Goal: Find specific page/section: Find specific page/section

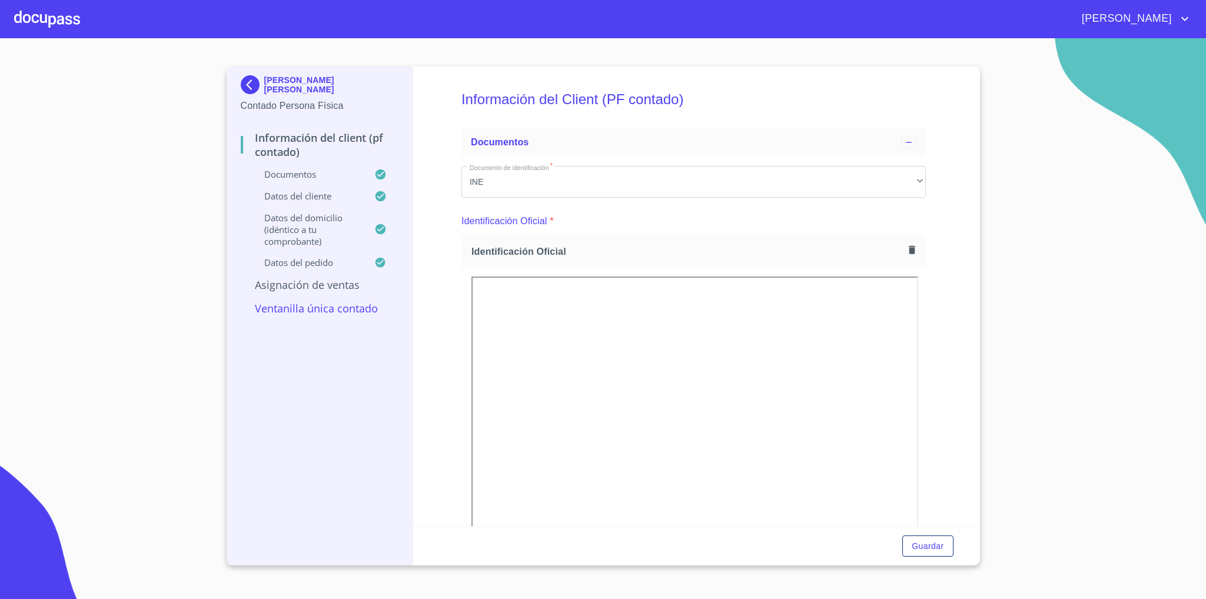
scroll to position [1685, 0]
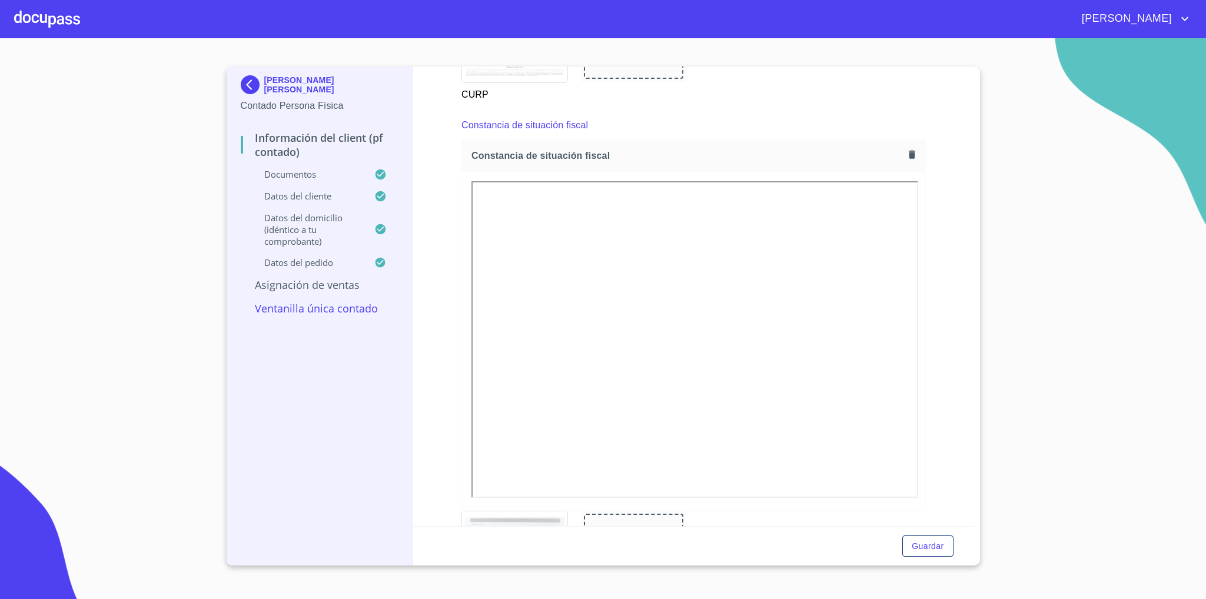
click at [250, 85] on img at bounding box center [253, 84] width 24 height 19
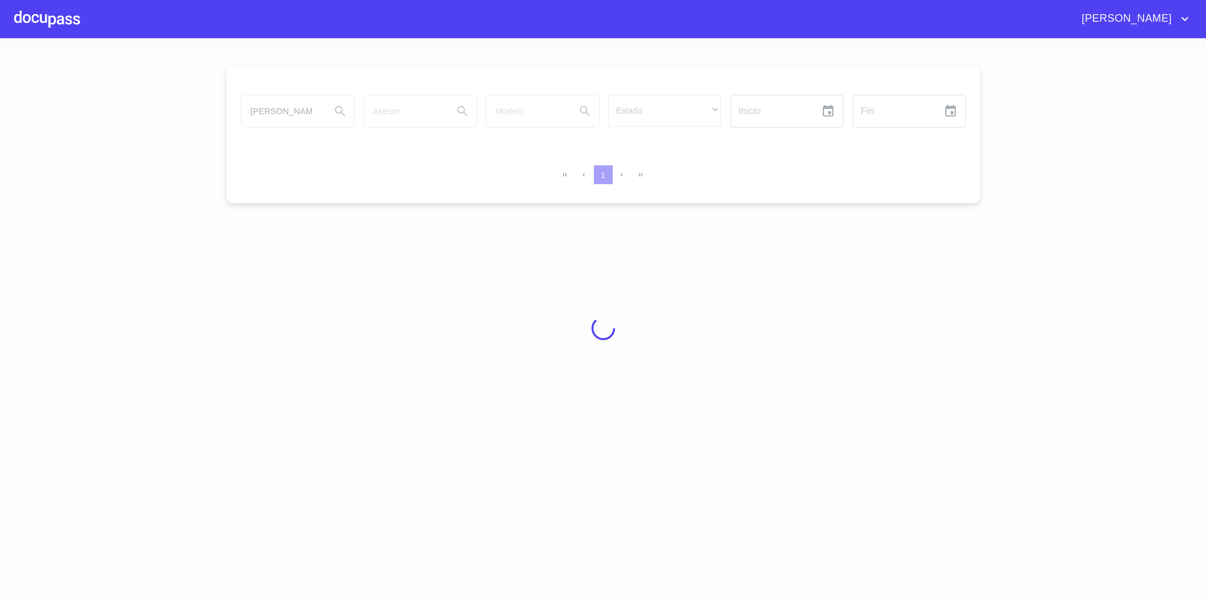
click at [300, 110] on div at bounding box center [603, 328] width 1206 height 561
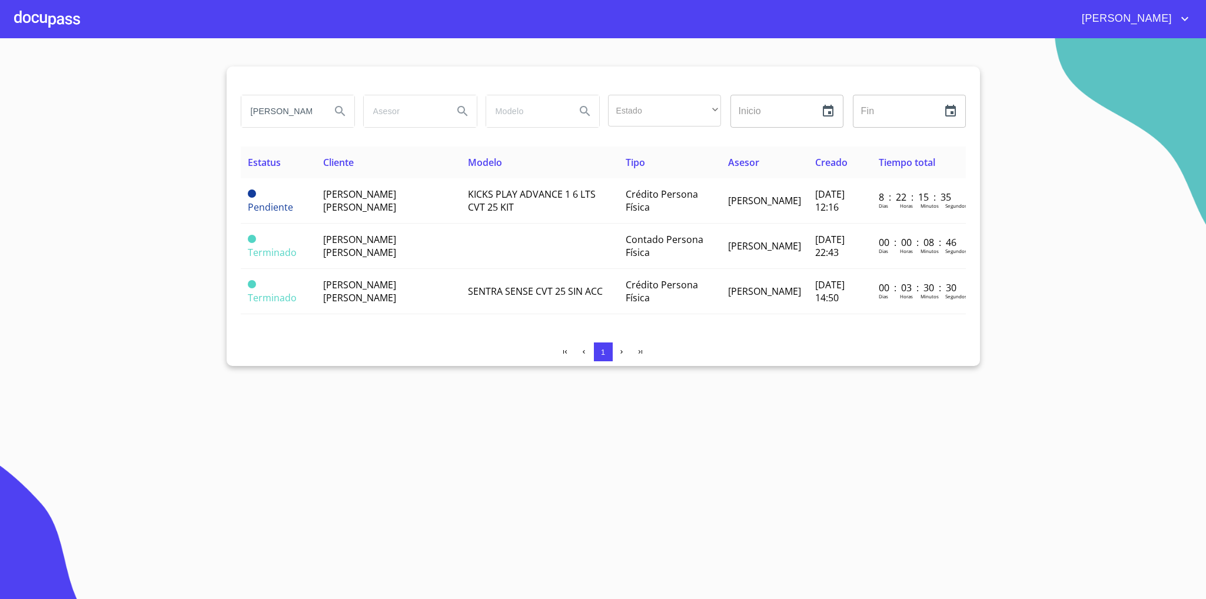
click at [284, 115] on input "[PERSON_NAME]" at bounding box center [281, 111] width 80 height 32
type input "ingenieria"
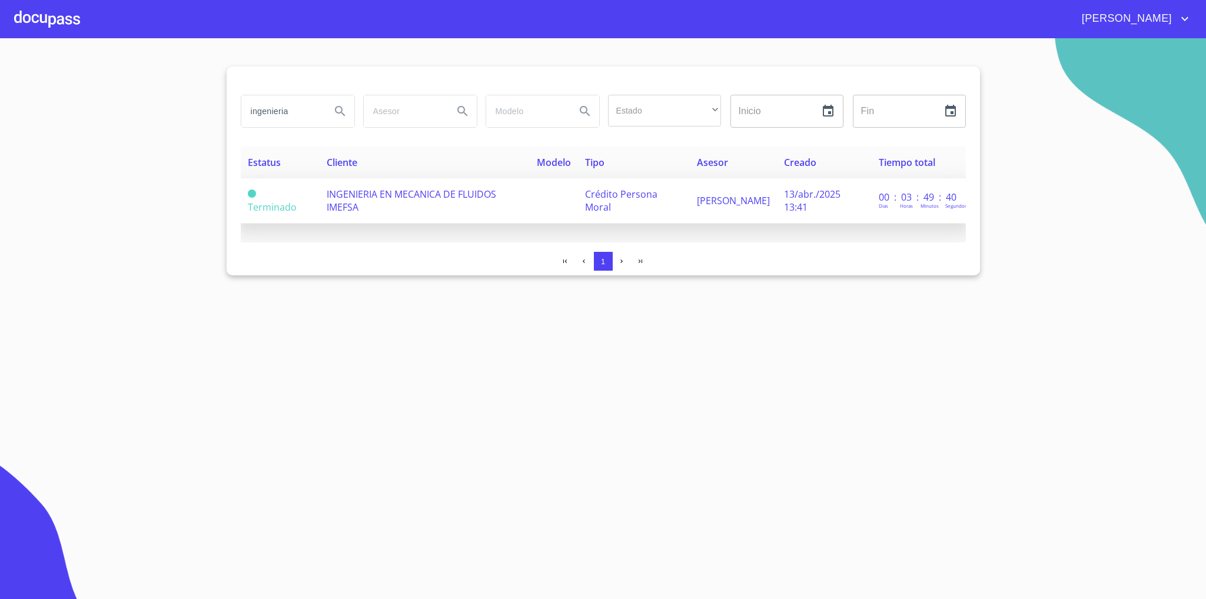
click at [408, 203] on td "INGENIERIA EN MECANICA DE FLUIDOS IMEFSA" at bounding box center [425, 200] width 210 height 45
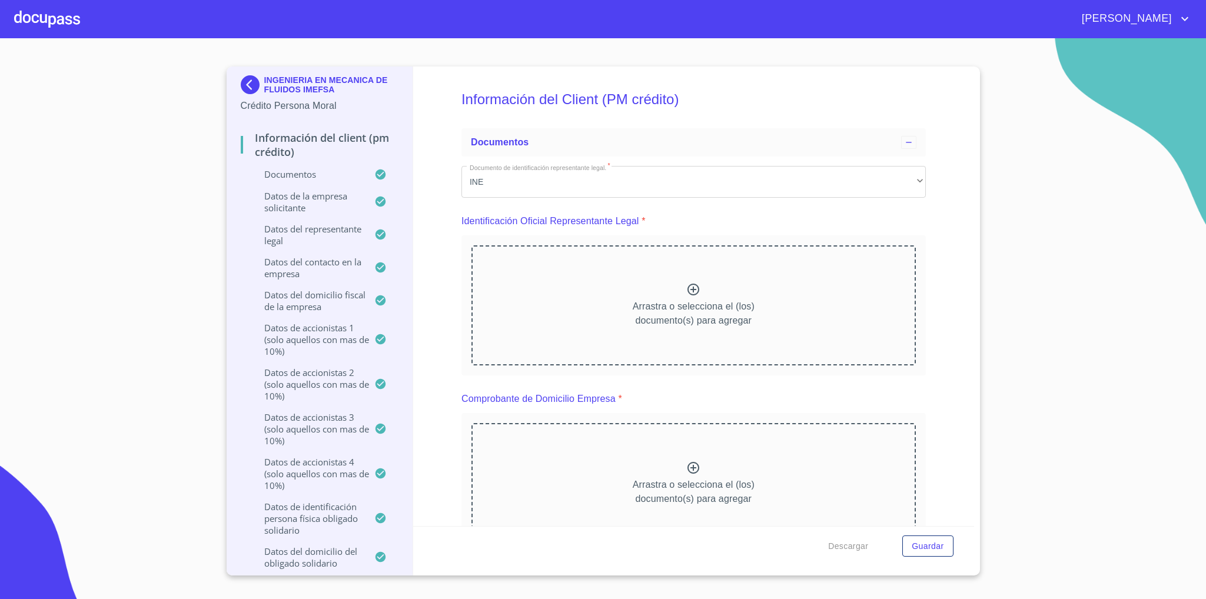
scroll to position [4703, 0]
